Goal: Information Seeking & Learning: Learn about a topic

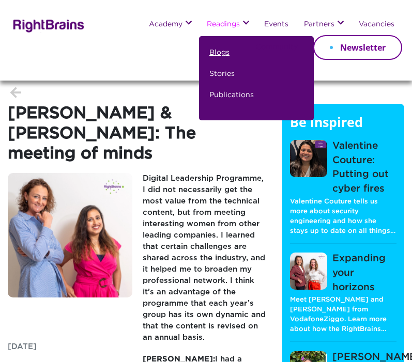
click at [223, 51] on link "Blogs" at bounding box center [219, 57] width 20 height 21
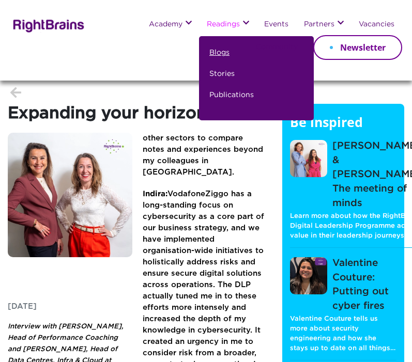
click at [222, 51] on link "Blogs" at bounding box center [219, 57] width 20 height 21
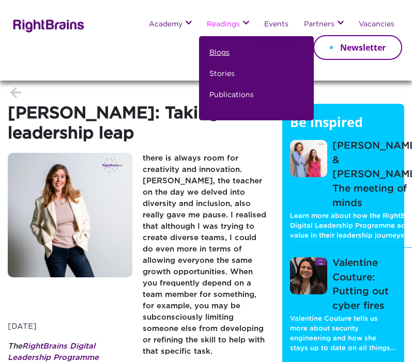
click at [215, 50] on link "Blogs" at bounding box center [219, 57] width 20 height 21
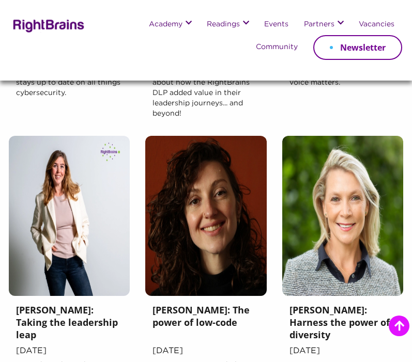
scroll to position [690, 0]
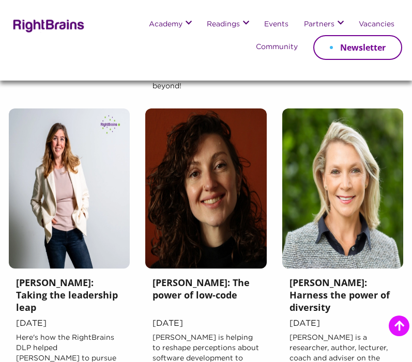
click at [74, 288] on h5 "Karin van der Wekke: Taking the leadership leap" at bounding box center [69, 298] width 107 height 42
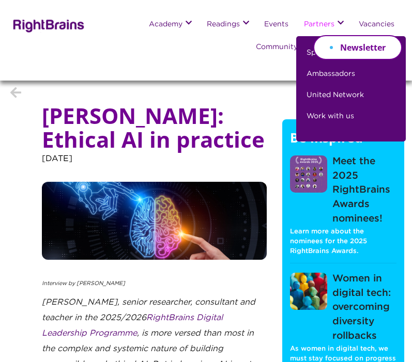
click at [327, 26] on link "Partners" at bounding box center [319, 25] width 31 height 8
